Goal: Find specific page/section: Find specific page/section

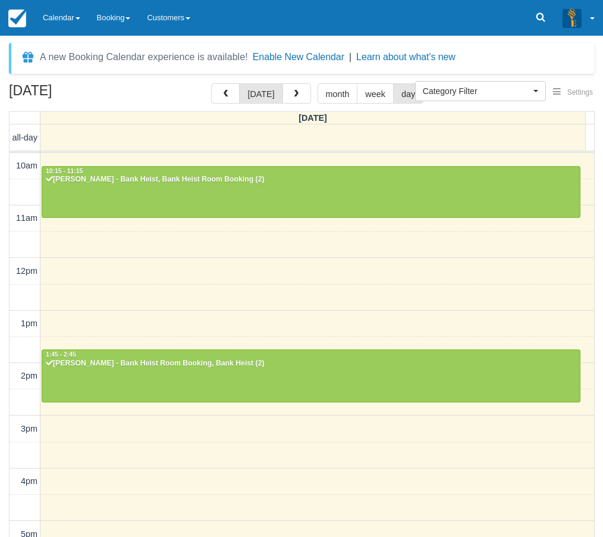
select select
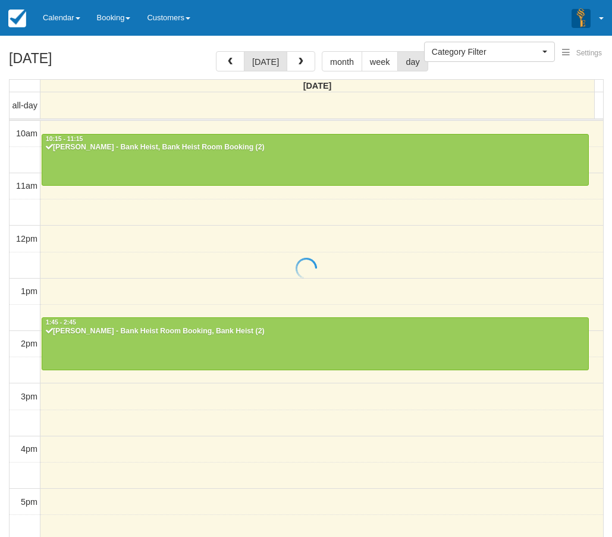
select select
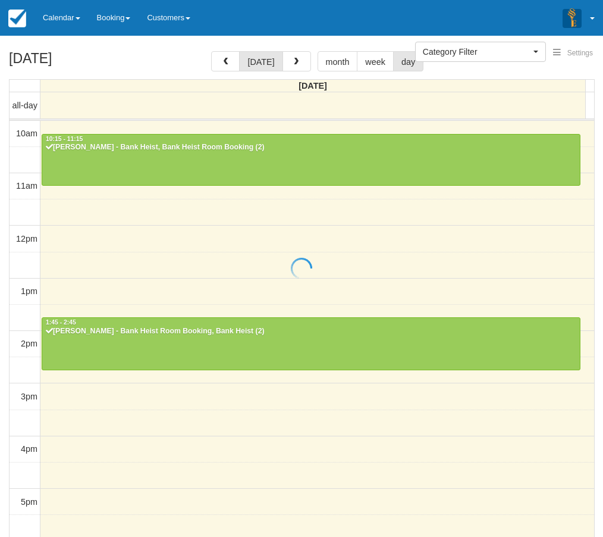
scroll to position [239, 0]
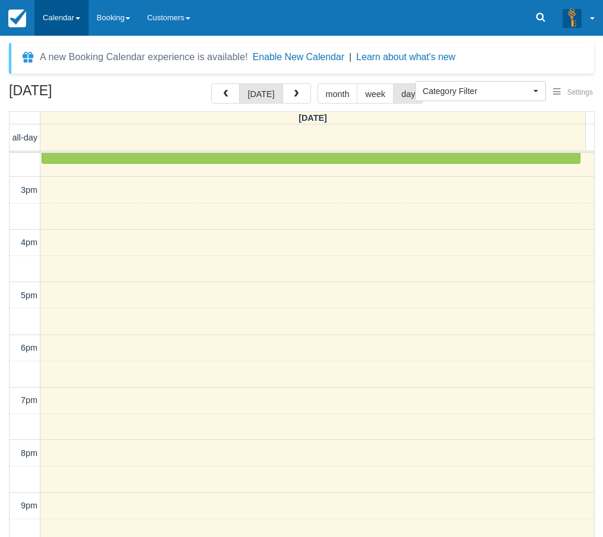
click at [79, 29] on link "Calendar" at bounding box center [62, 18] width 54 height 36
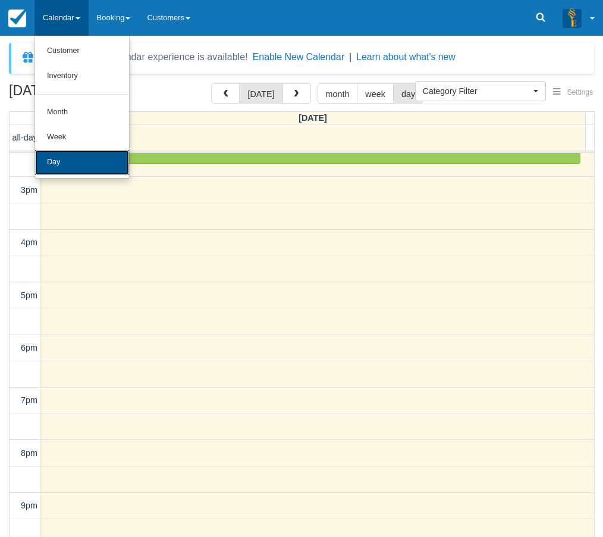
click at [68, 162] on link "Day" at bounding box center [82, 162] width 94 height 25
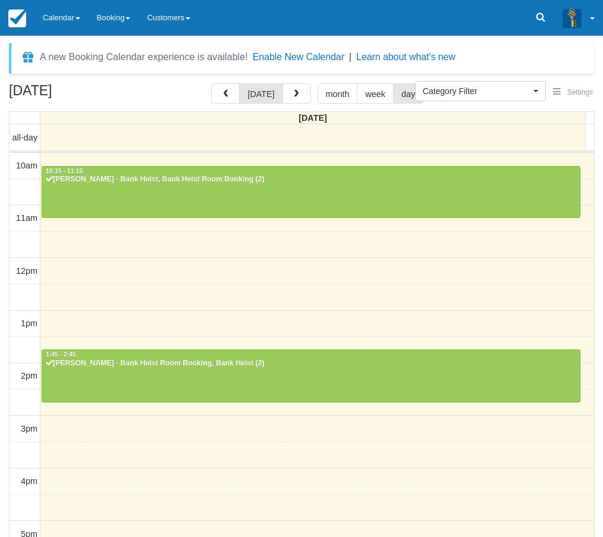
select select
